Goal: Task Accomplishment & Management: Use online tool/utility

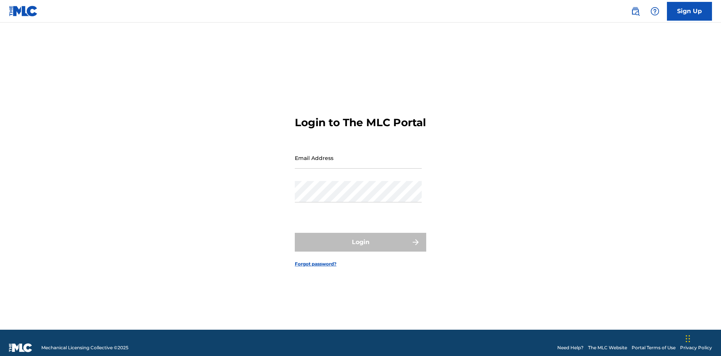
scroll to position [10, 0]
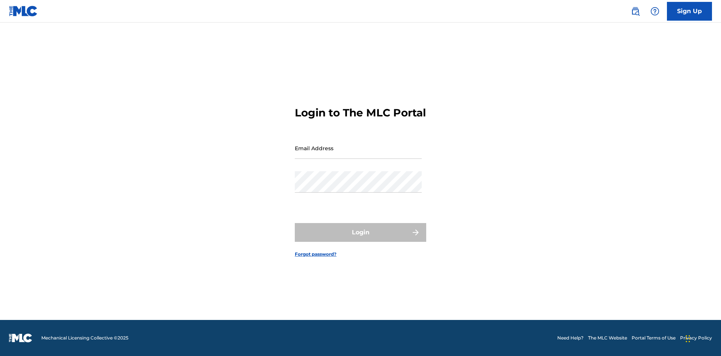
click at [358, 154] on input "Email Address" at bounding box center [358, 147] width 127 height 21
type input "[EMAIL_ADDRESS][DOMAIN_NAME]"
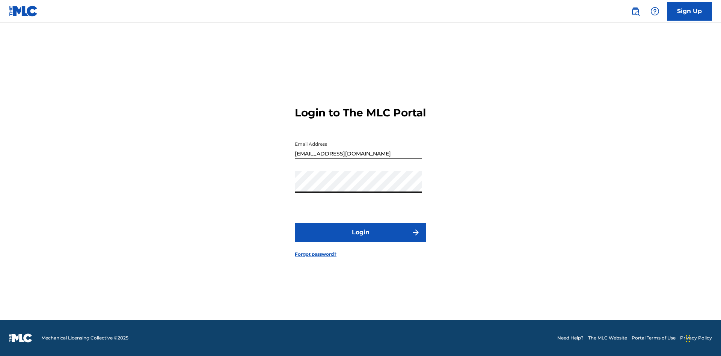
click at [361, 239] on button "Login" at bounding box center [360, 232] width 131 height 19
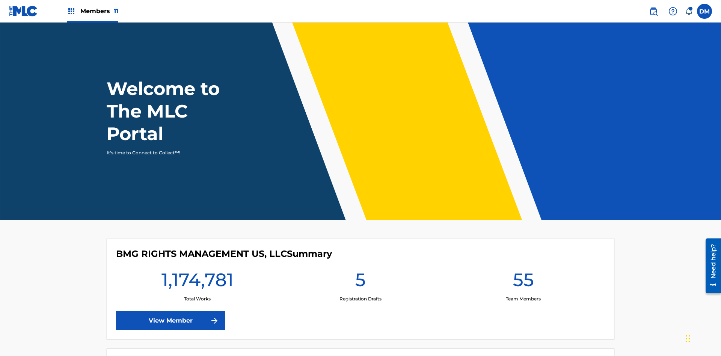
click at [92, 11] on span "Members 11" at bounding box center [99, 11] width 38 height 9
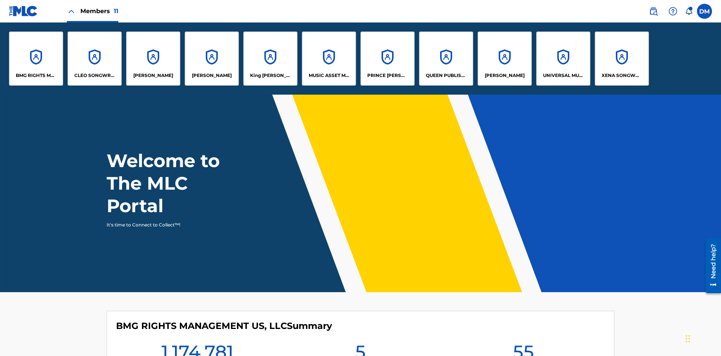
scroll to position [27, 0]
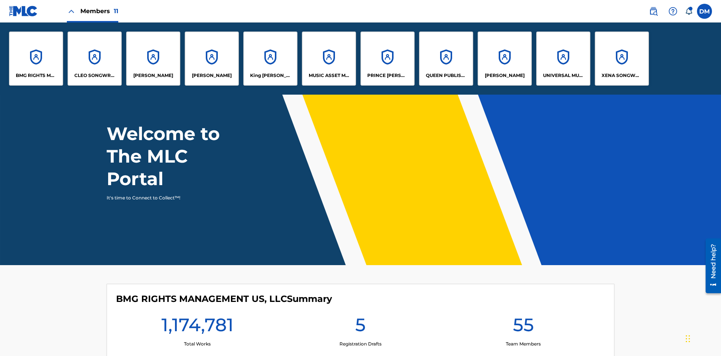
click at [270, 75] on p "King [PERSON_NAME]" at bounding box center [270, 75] width 41 height 7
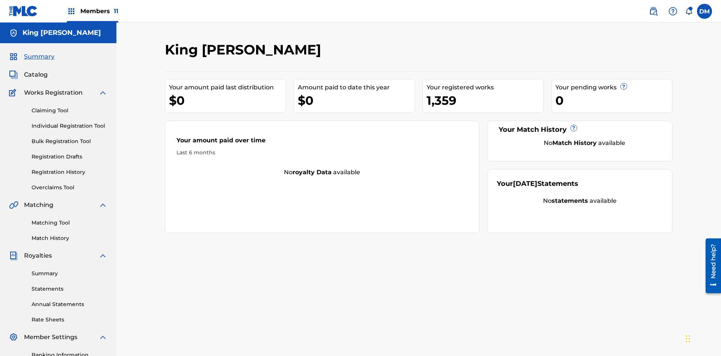
click at [69, 137] on link "Bulk Registration Tool" at bounding box center [70, 141] width 76 height 8
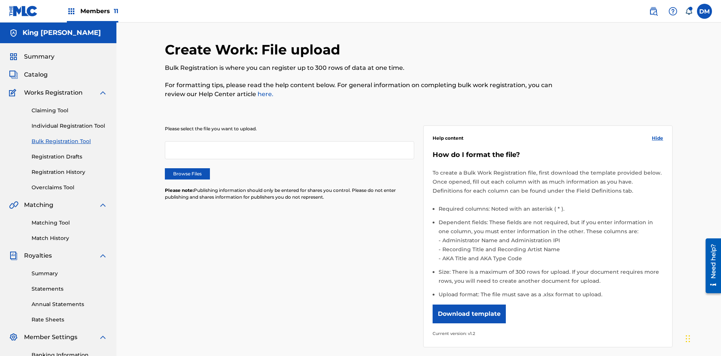
scroll to position [0, 165]
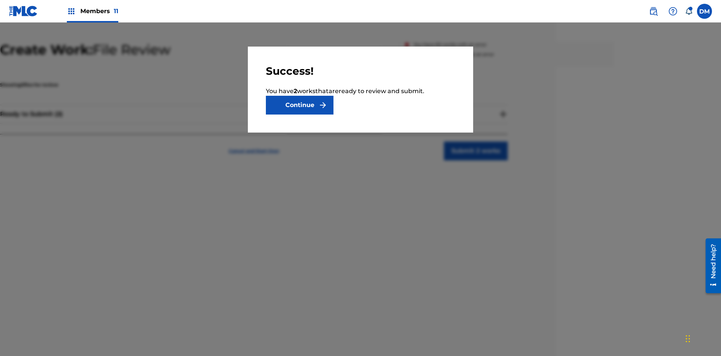
click at [300, 105] on button "Continue" at bounding box center [300, 105] width 68 height 19
click at [476, 142] on button "Submit 2 works" at bounding box center [476, 151] width 64 height 19
